Goal: Information Seeking & Learning: Learn about a topic

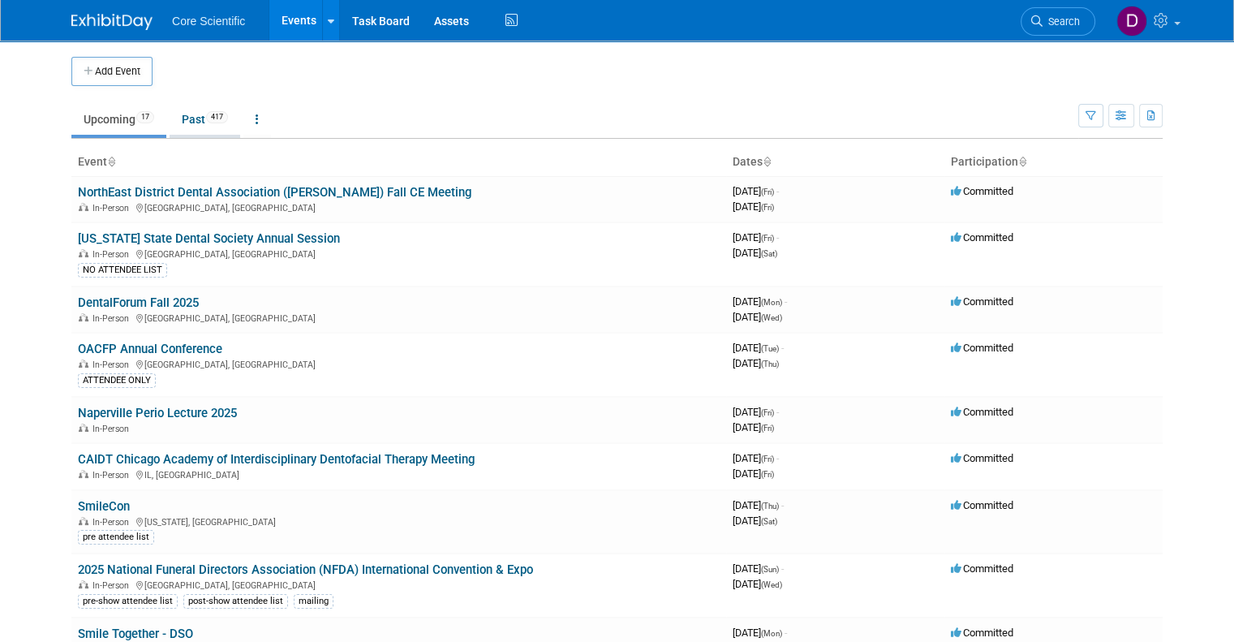
click at [185, 114] on link "Past 417" at bounding box center [204, 119] width 71 height 31
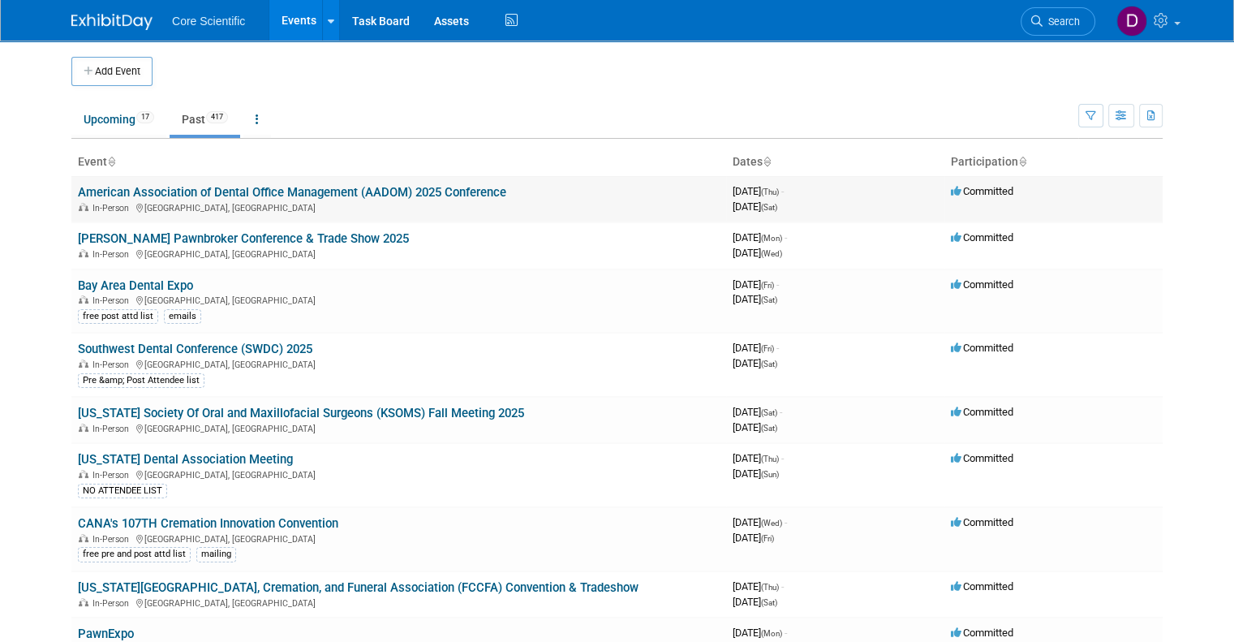
click at [273, 194] on link "American Association of Dental Office Management (AADOM) 2025 Conference" at bounding box center [292, 192] width 428 height 15
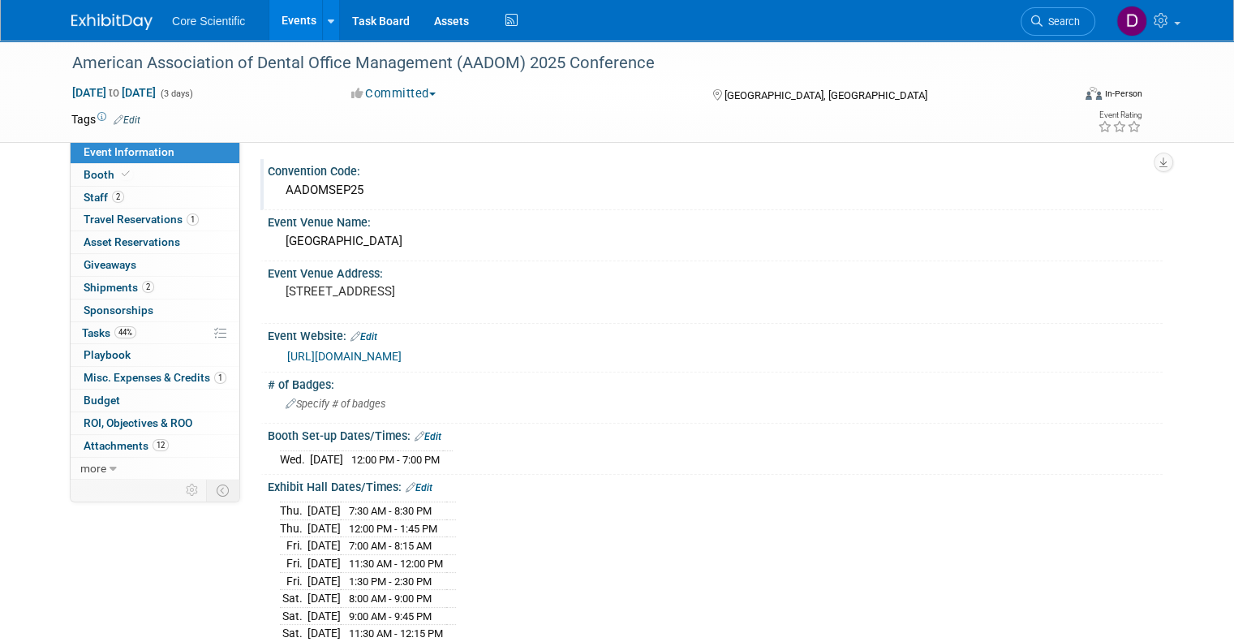
click at [312, 184] on div "AADOMSEP25" at bounding box center [715, 190] width 870 height 25
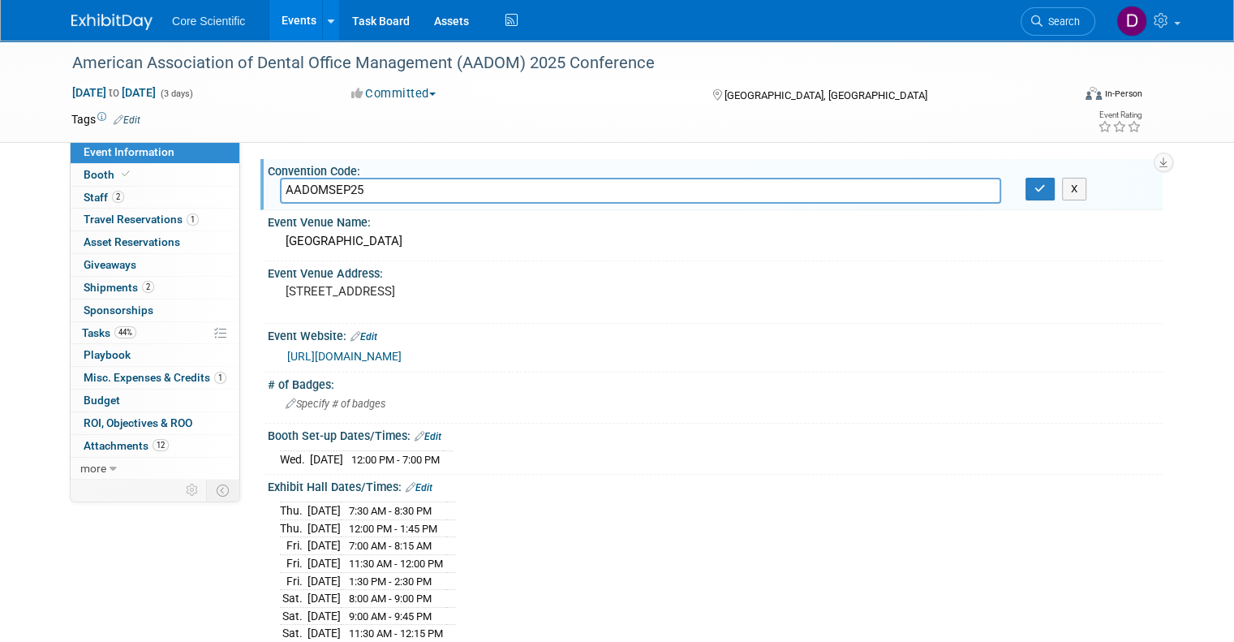
click at [312, 184] on input "AADOMSEP25" at bounding box center [640, 190] width 721 height 25
click at [291, 18] on link "Events" at bounding box center [298, 20] width 59 height 41
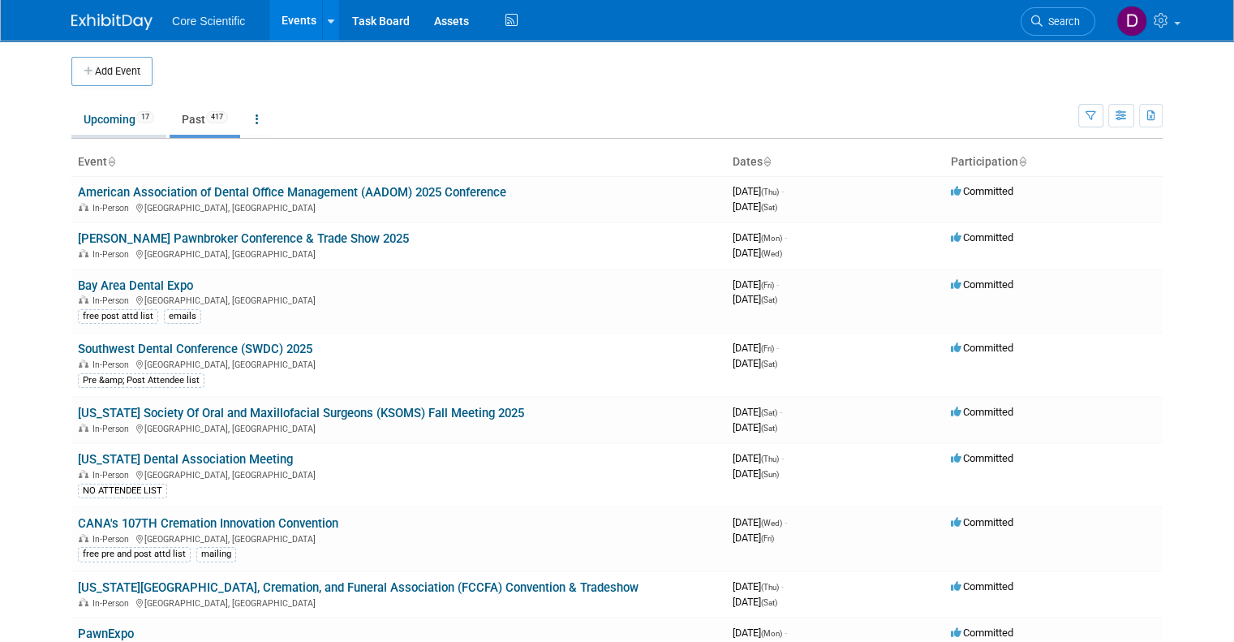
click at [88, 126] on link "Upcoming 17" at bounding box center [118, 119] width 95 height 31
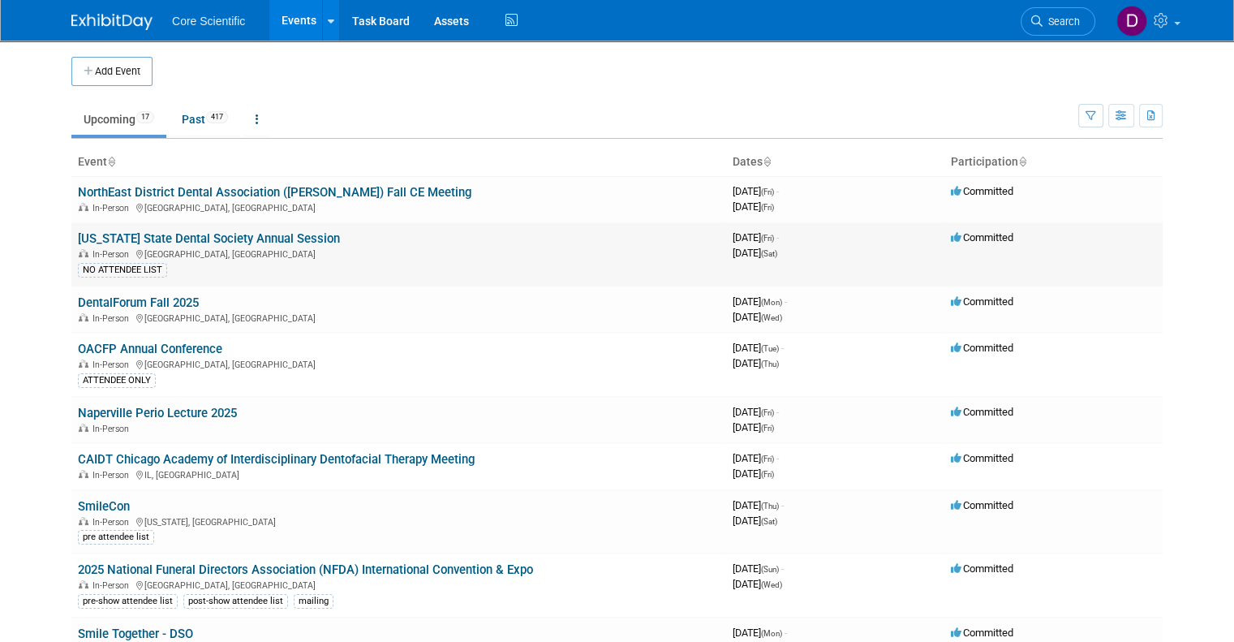
click at [191, 241] on link "[US_STATE] State Dental Society Annual Session" at bounding box center [209, 238] width 262 height 15
click at [1127, 118] on icon "button" at bounding box center [1121, 116] width 12 height 11
click at [1054, 200] on link "Detail View" at bounding box center [1053, 197] width 136 height 23
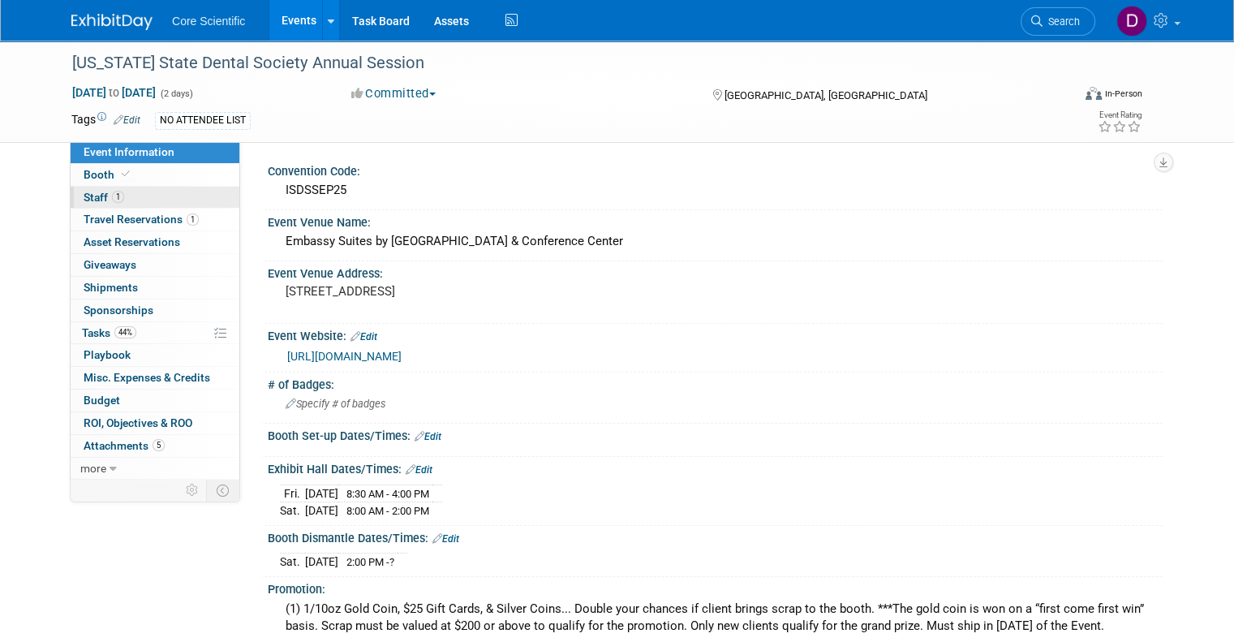
click at [92, 195] on span "Staff 1" at bounding box center [104, 197] width 41 height 13
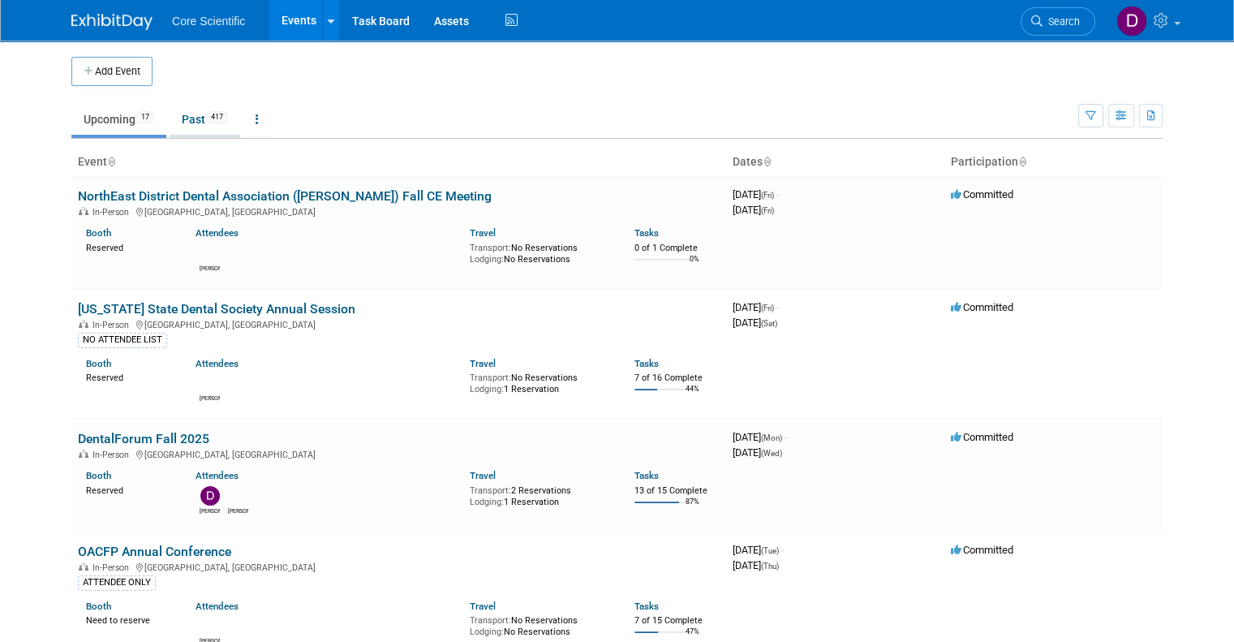
click at [182, 126] on link "Past 417" at bounding box center [204, 119] width 71 height 31
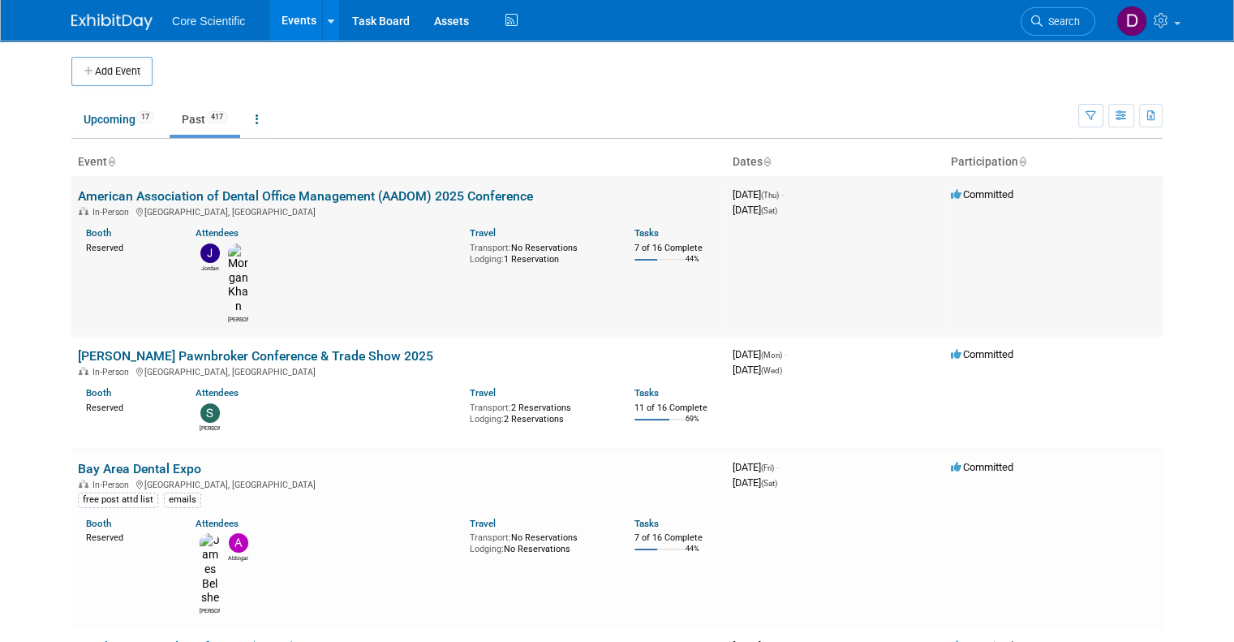
click at [320, 188] on link "American Association of Dental Office Management (AADOM) 2025 Conference" at bounding box center [305, 195] width 455 height 15
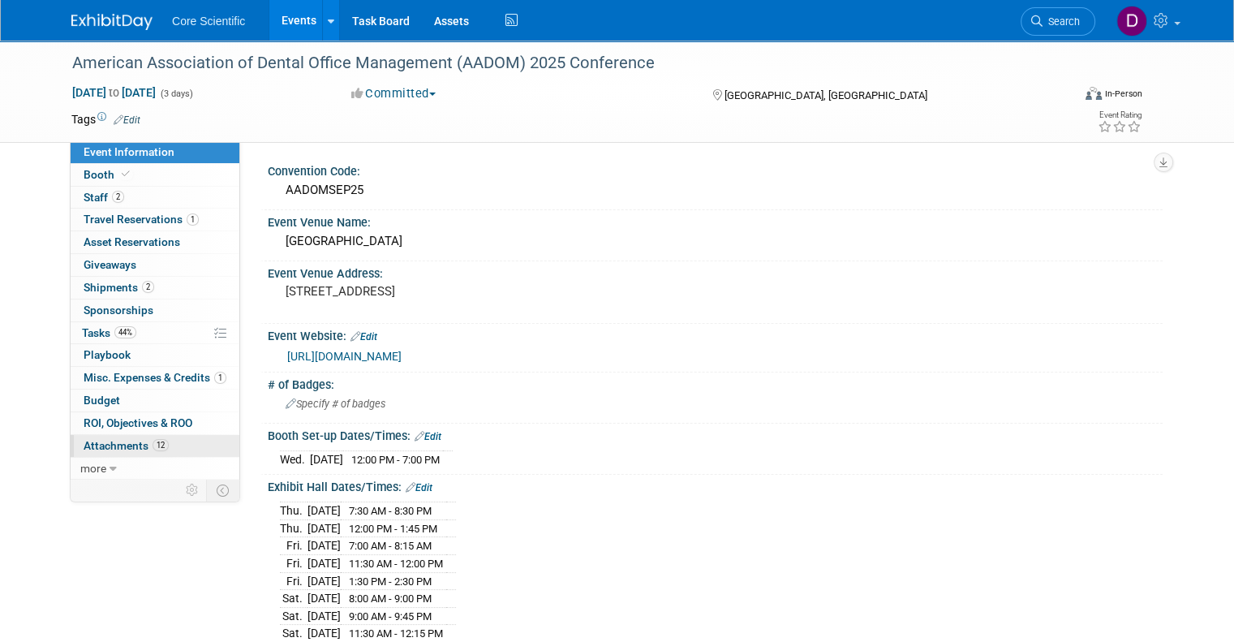
click at [97, 447] on span "Attachments 12" at bounding box center [126, 445] width 85 height 13
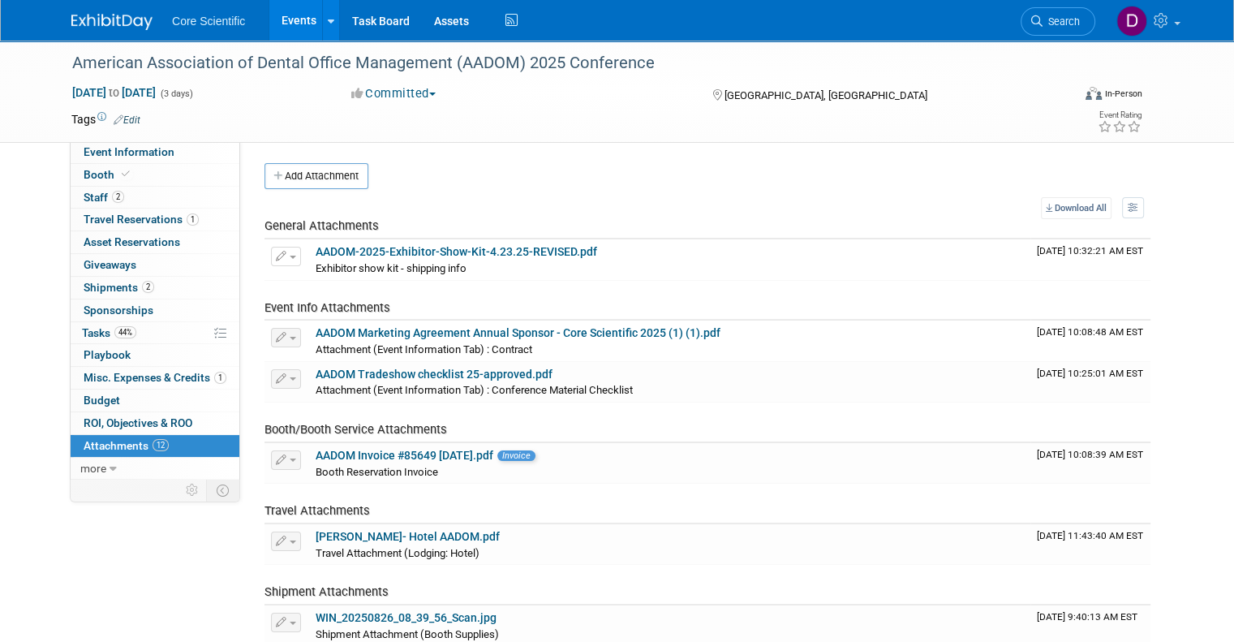
click at [85, 25] on img at bounding box center [111, 22] width 81 height 16
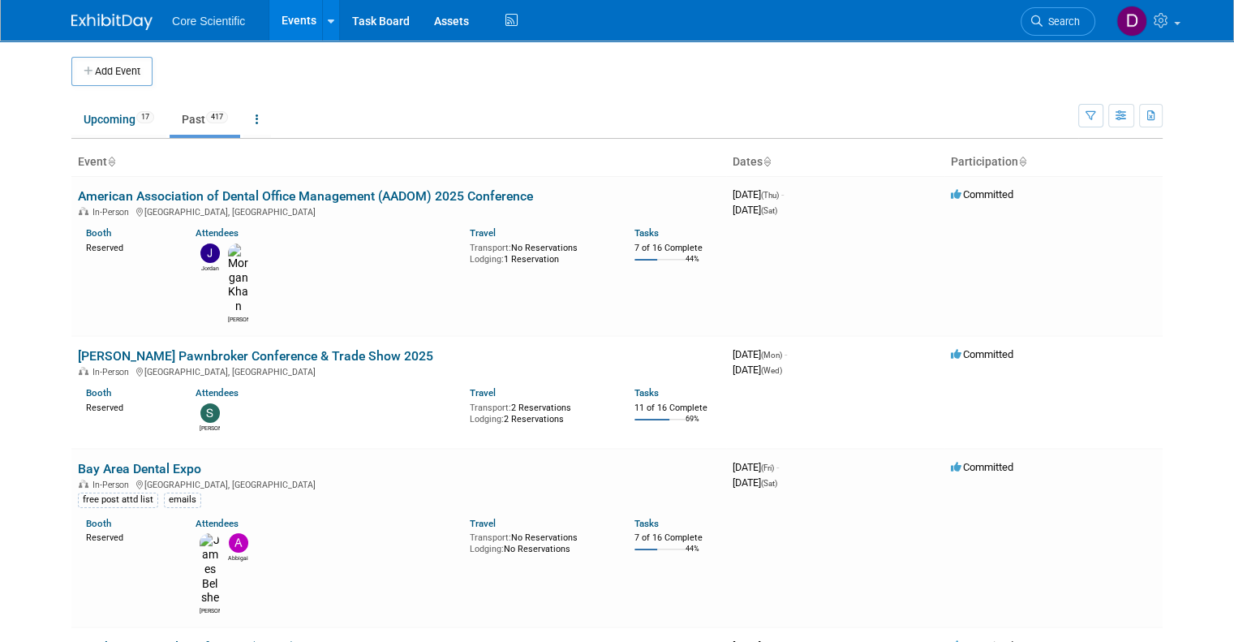
click at [282, 17] on link "Events" at bounding box center [298, 20] width 59 height 41
